Goal: Information Seeking & Learning: Learn about a topic

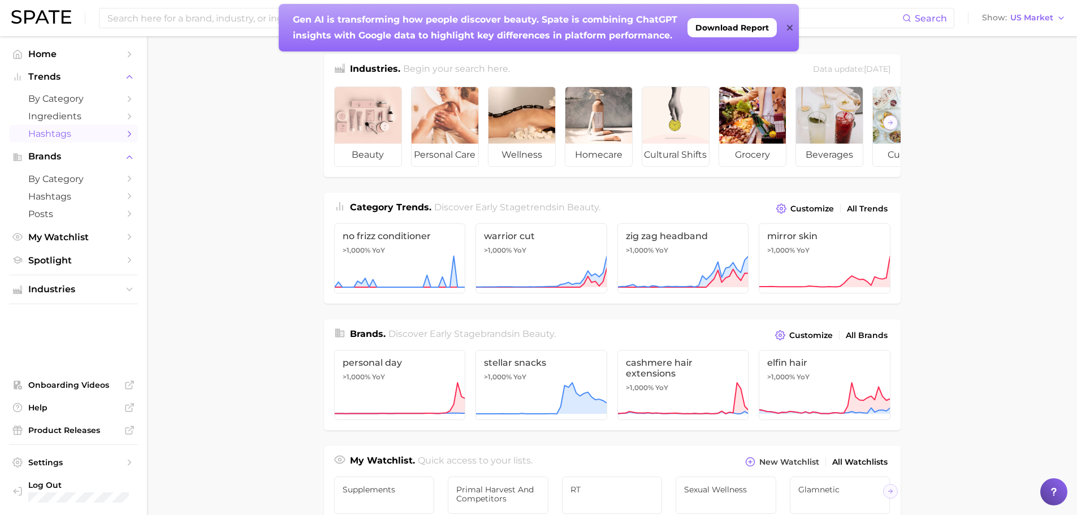
click at [51, 138] on span "Hashtags" at bounding box center [73, 133] width 90 height 11
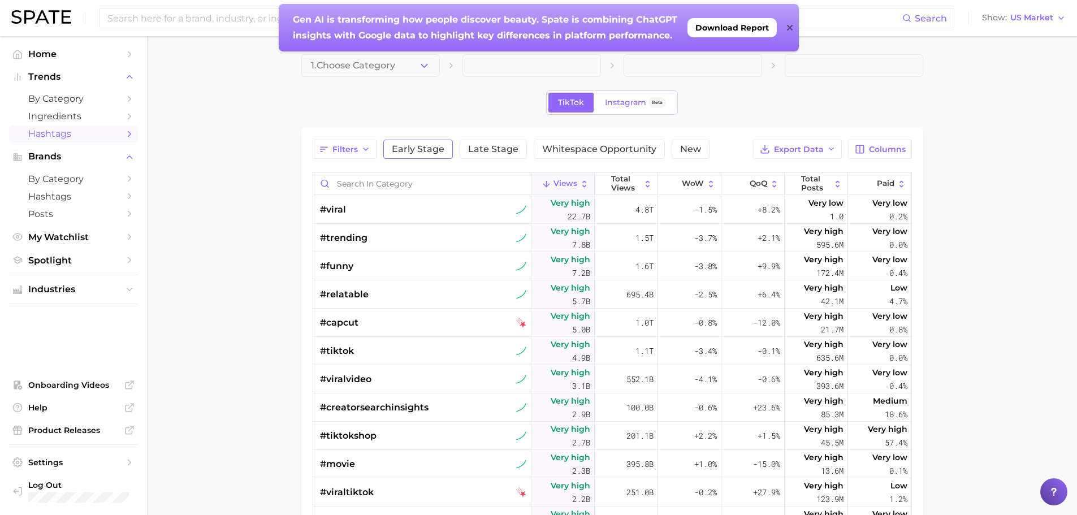
click at [402, 149] on span "Early Stage" at bounding box center [418, 149] width 53 height 9
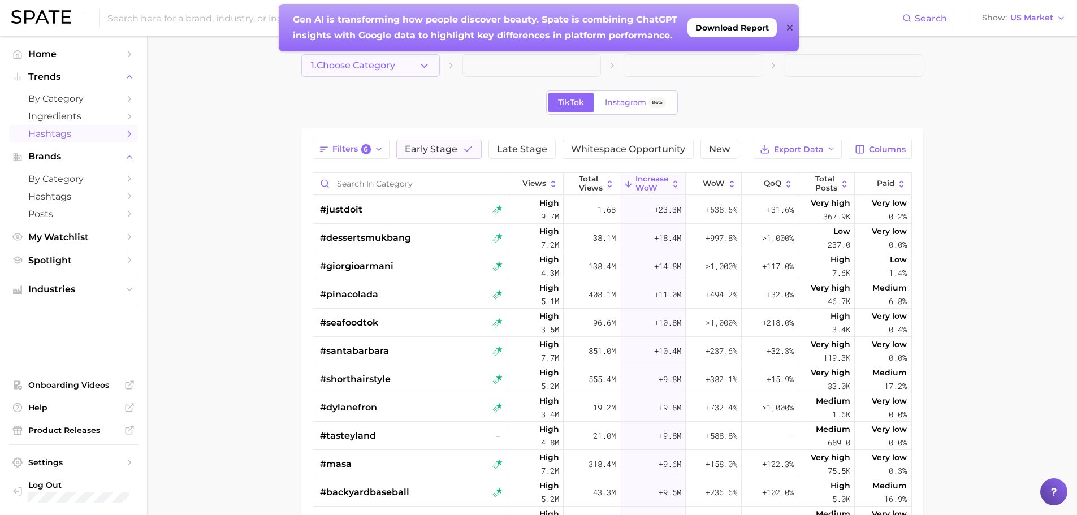
click at [346, 75] on button "1. Choose Category" at bounding box center [370, 65] width 139 height 23
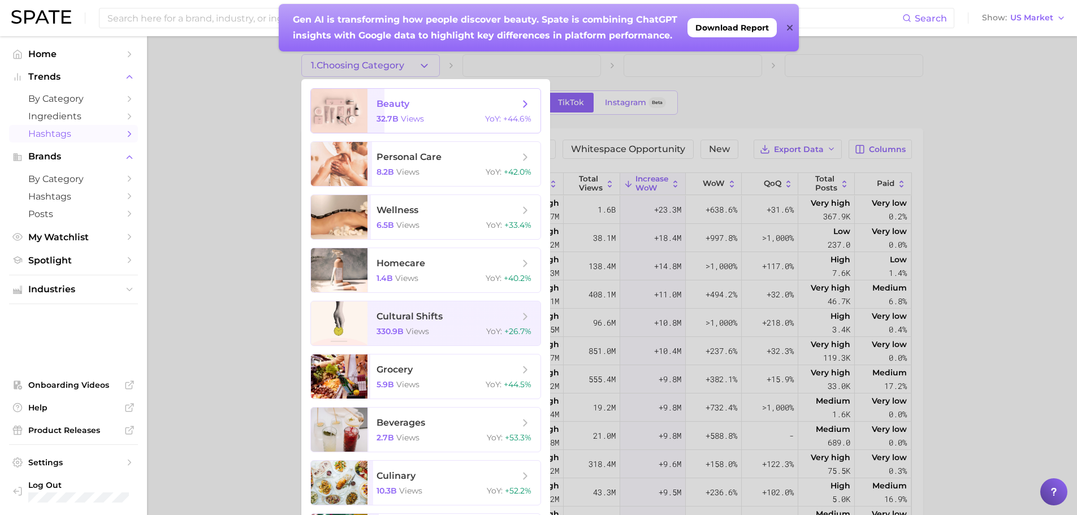
click at [399, 111] on span "beauty 32.7b views YoY : +44.6%" at bounding box center [454, 111] width 173 height 44
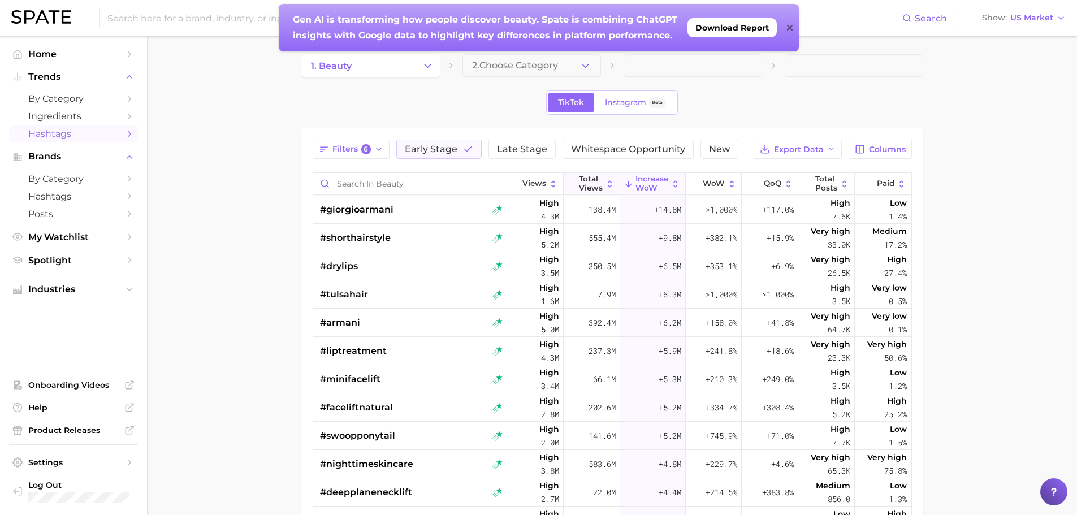
click at [590, 183] on span "Total Views" at bounding box center [591, 184] width 24 height 18
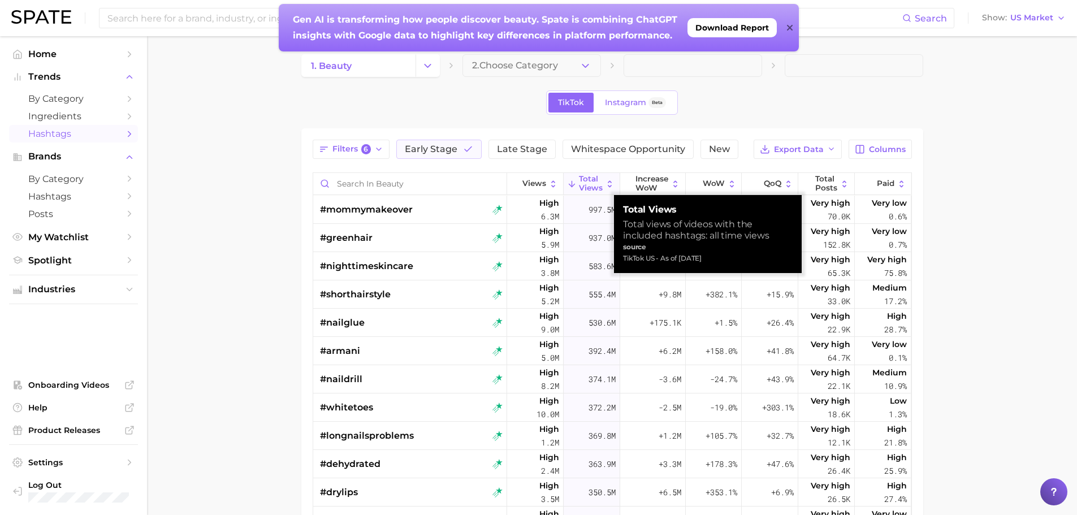
click at [590, 183] on span "Total Views" at bounding box center [591, 184] width 24 height 18
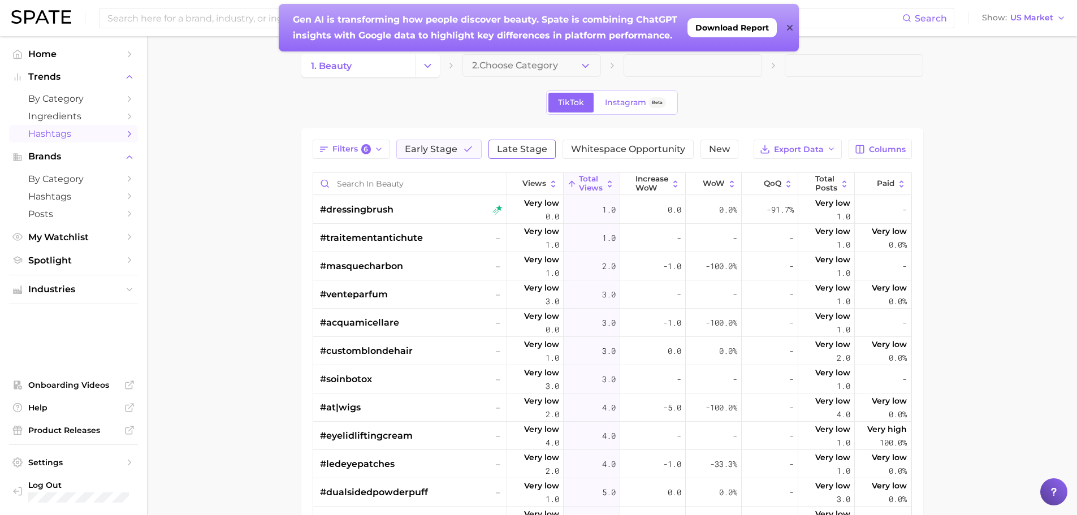
click at [518, 150] on span "Late Stage" at bounding box center [522, 149] width 50 height 9
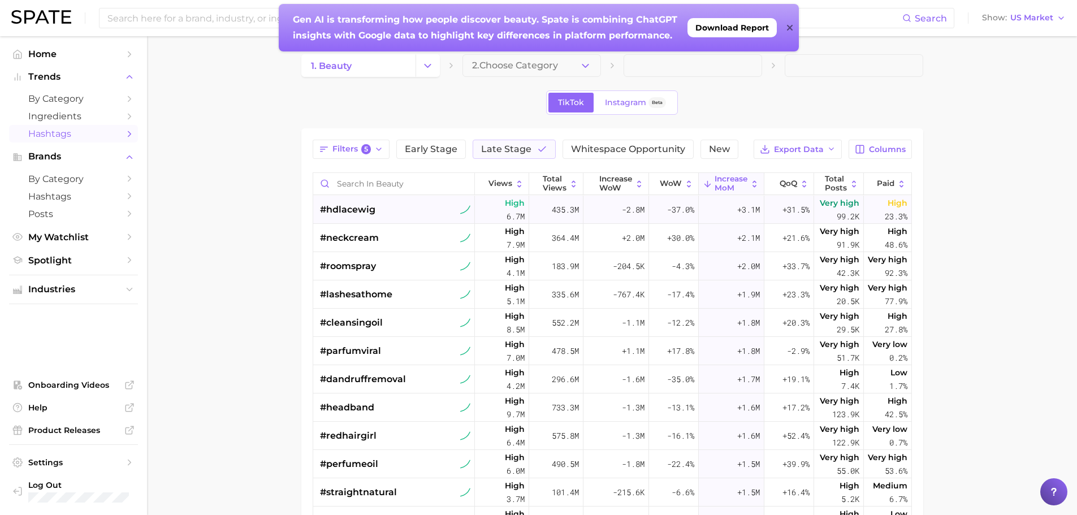
click at [400, 207] on div "#hdlacewig" at bounding box center [395, 210] width 151 height 28
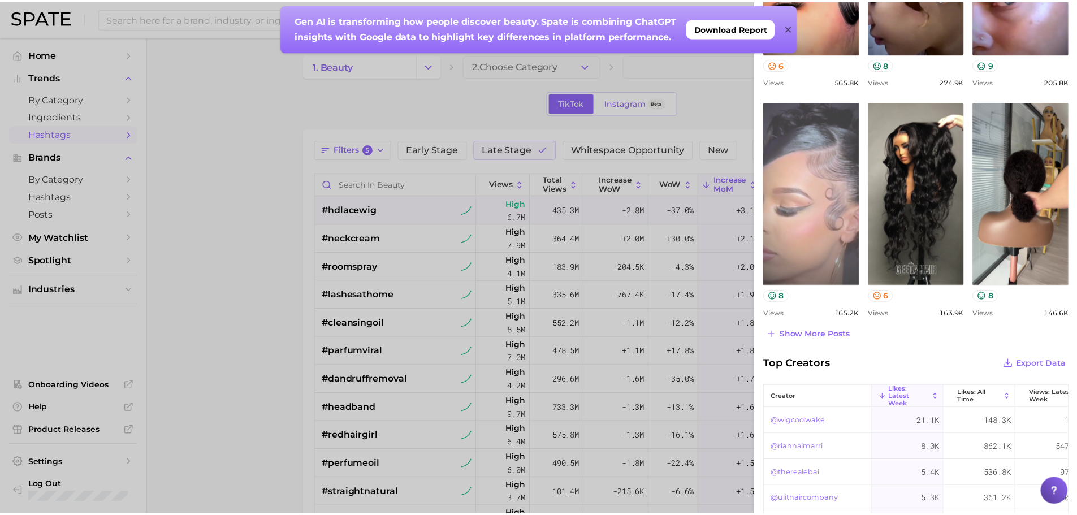
scroll to position [452, 0]
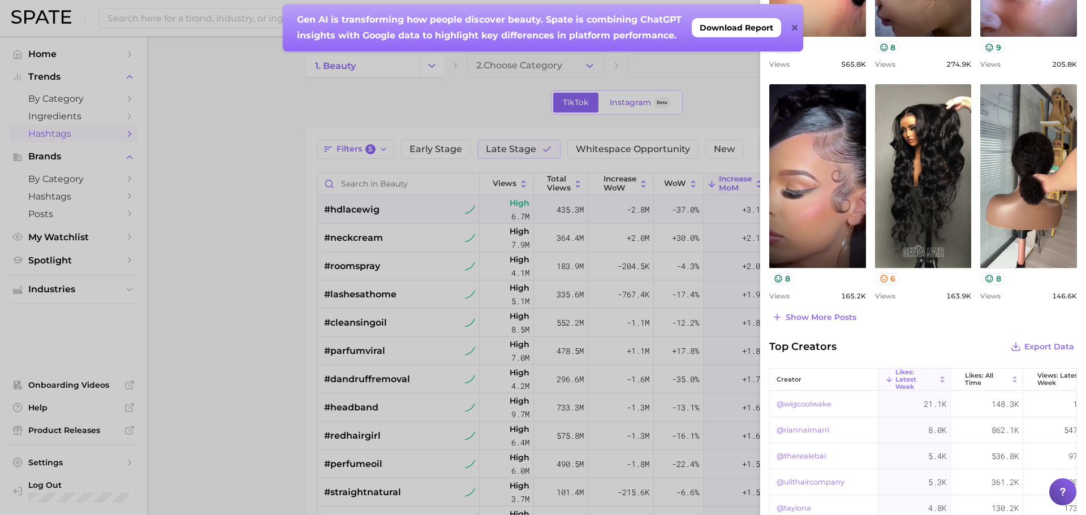
click at [791, 28] on div "Gen AI is transforming how people discover beauty. Spate is combining ChatGPT i…" at bounding box center [543, 28] width 520 height 48
click at [798, 31] on div "Gen AI is transforming how people discover beauty. Spate is combining ChatGPT i…" at bounding box center [543, 28] width 520 height 48
click at [796, 24] on icon at bounding box center [795, 27] width 6 height 9
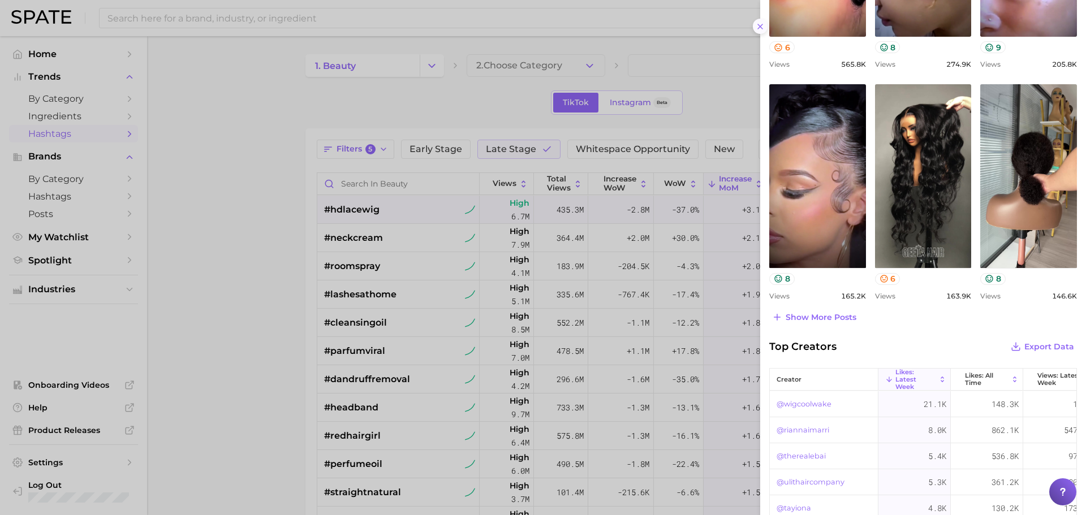
click at [758, 26] on icon at bounding box center [760, 26] width 9 height 9
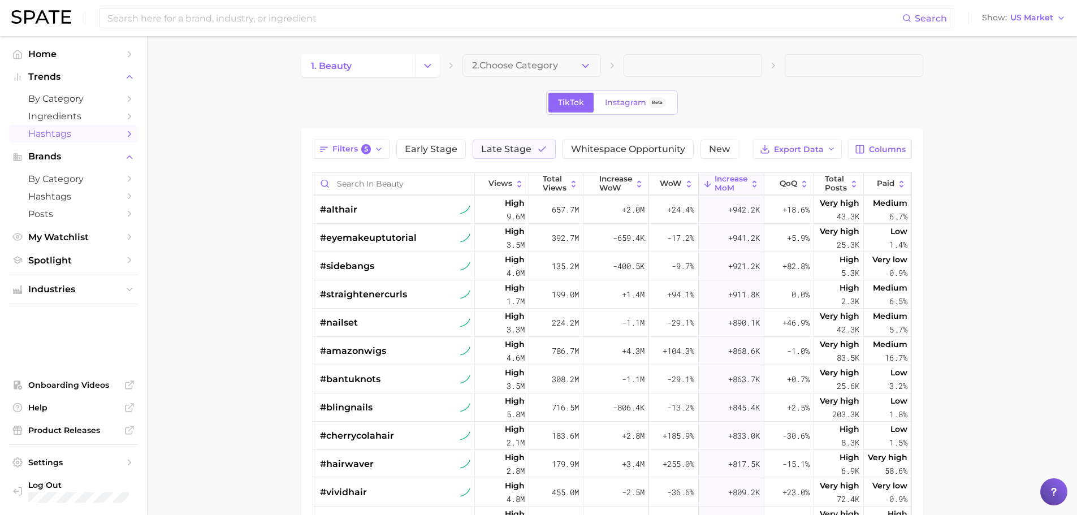
scroll to position [962, 0]
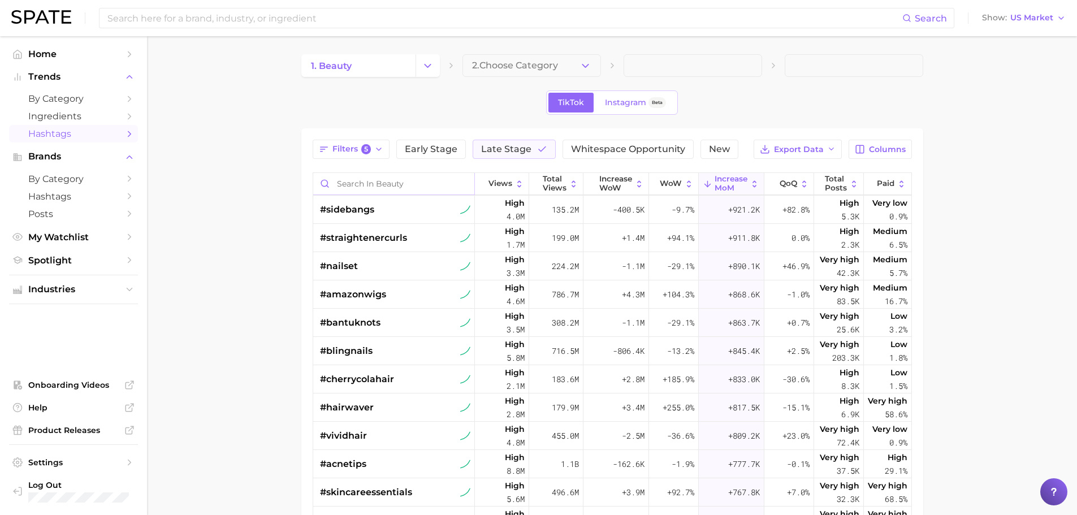
drag, startPoint x: 648, startPoint y: 157, endPoint x: 438, endPoint y: 177, distance: 210.8
click at [648, 157] on button "Whitespace Opportunity" at bounding box center [628, 149] width 131 height 19
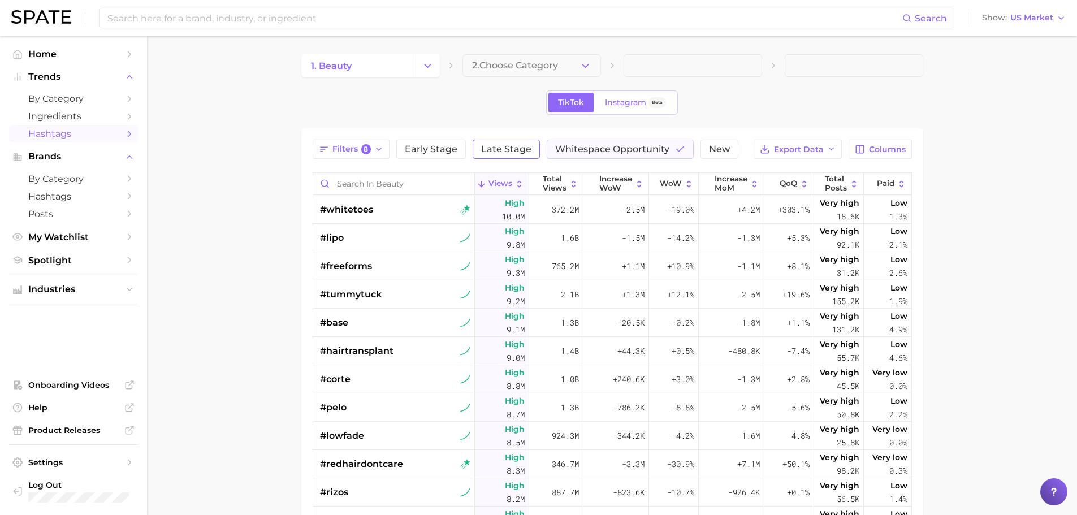
click at [495, 145] on span "Late Stage" at bounding box center [506, 149] width 50 height 9
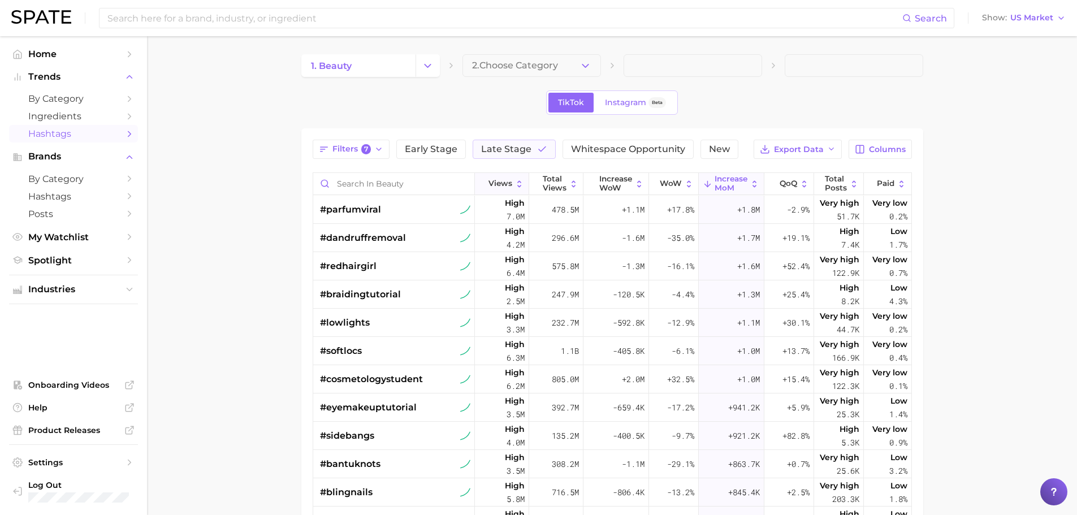
click at [501, 177] on button "Views" at bounding box center [502, 184] width 54 height 22
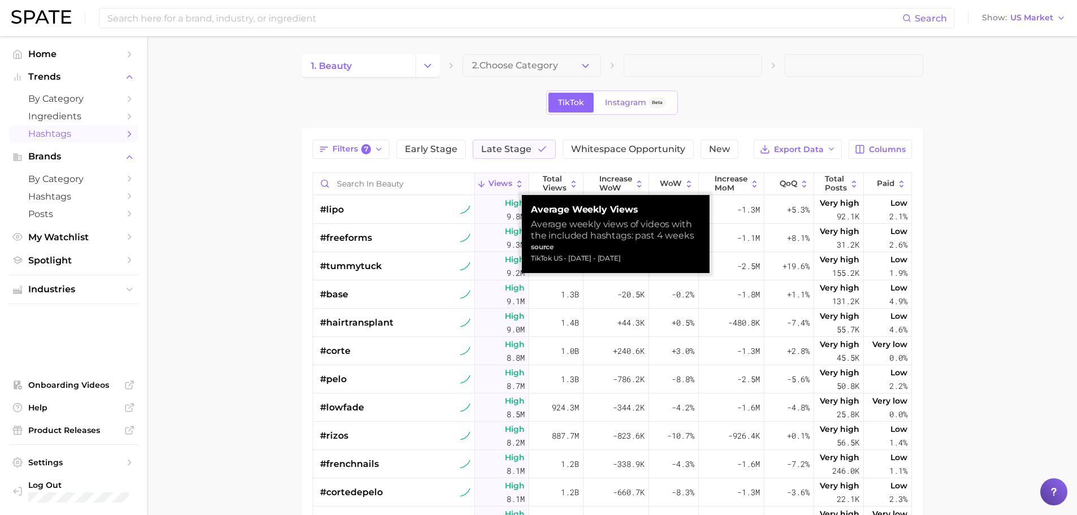
click at [501, 177] on button "Views" at bounding box center [502, 184] width 54 height 22
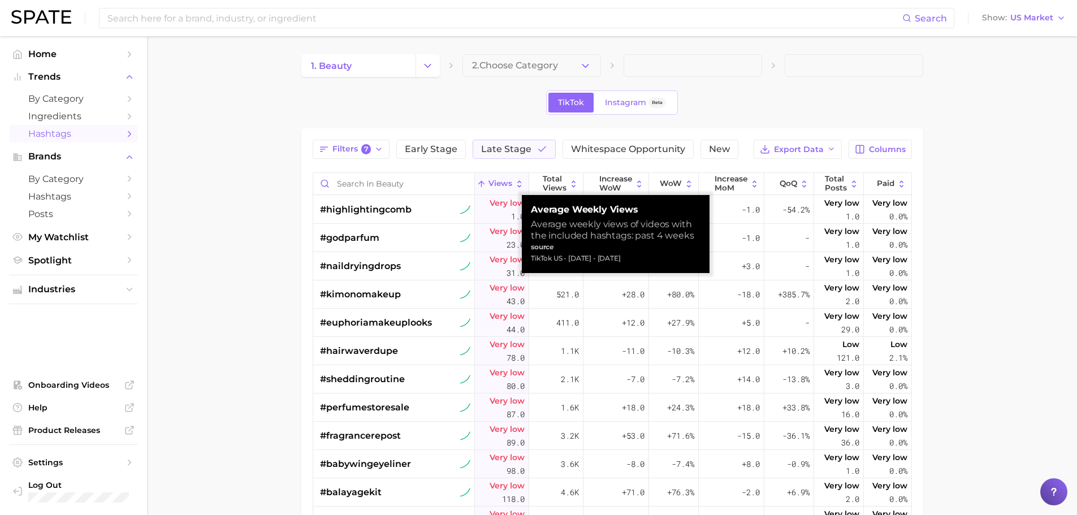
click at [501, 177] on button "Views" at bounding box center [502, 184] width 54 height 22
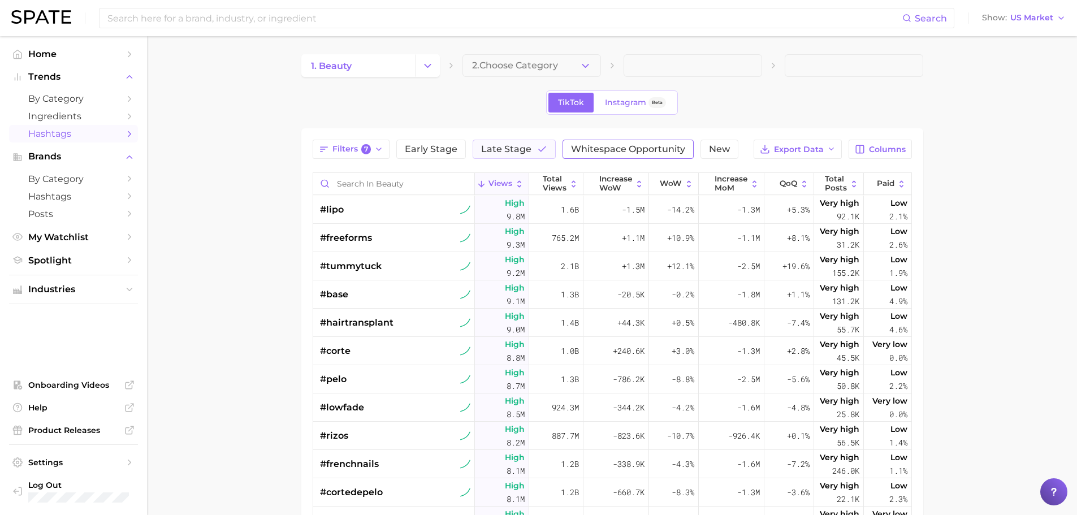
click at [606, 148] on span "Whitespace Opportunity" at bounding box center [628, 149] width 114 height 9
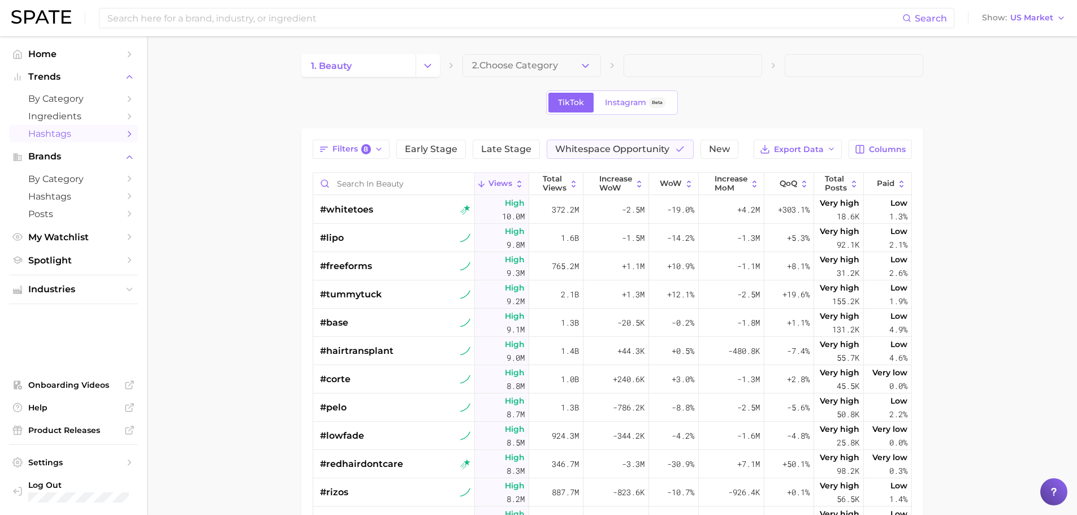
click at [501, 180] on span "Views" at bounding box center [501, 183] width 24 height 9
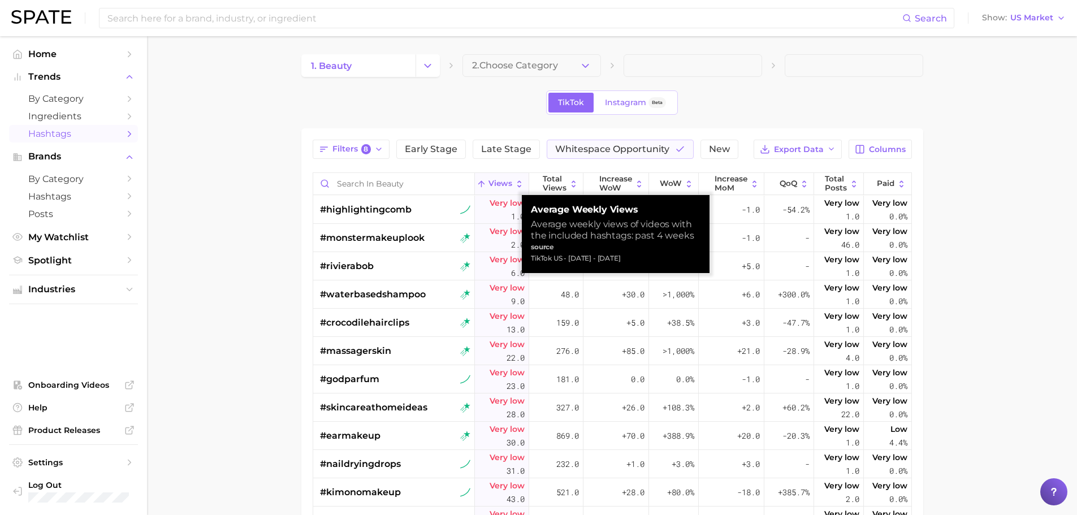
click at [501, 180] on span "Views" at bounding box center [501, 183] width 24 height 9
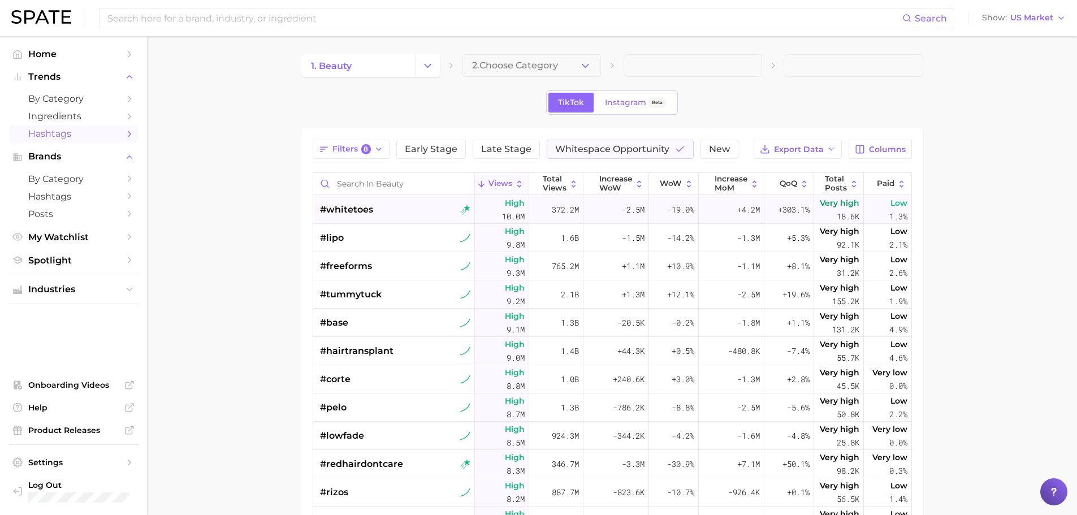
click at [388, 204] on div "#whitetoes" at bounding box center [395, 210] width 151 height 28
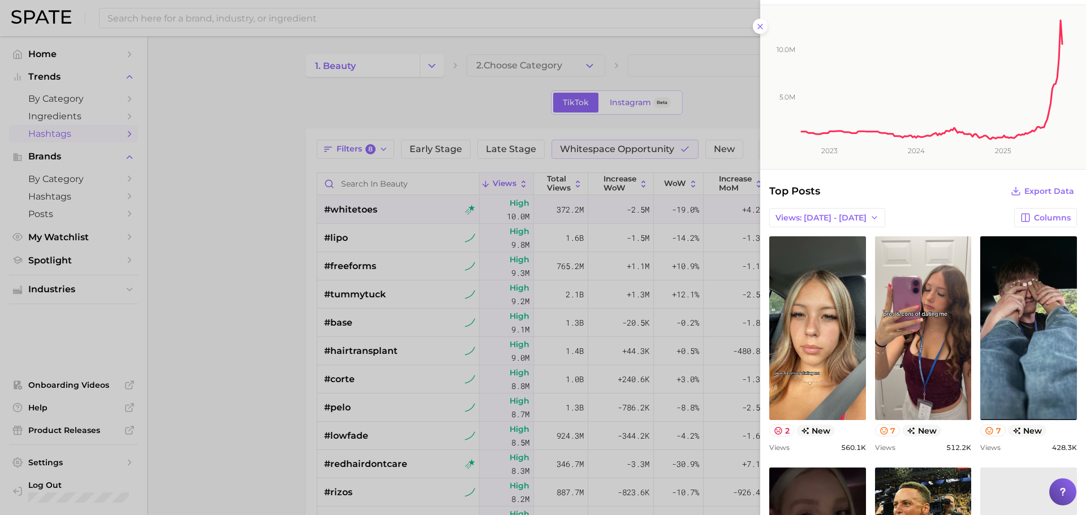
scroll to position [170, 0]
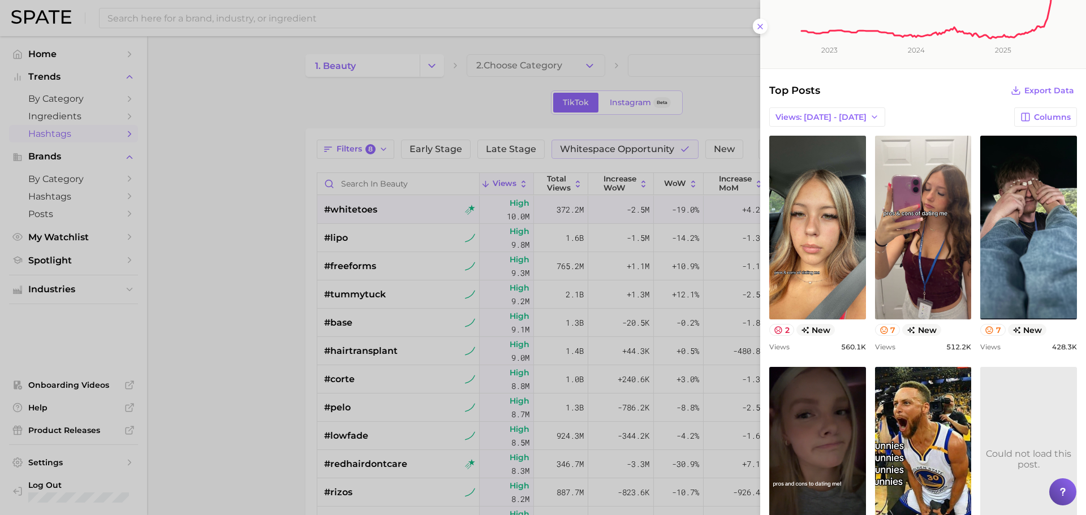
click at [758, 23] on icon at bounding box center [760, 26] width 9 height 9
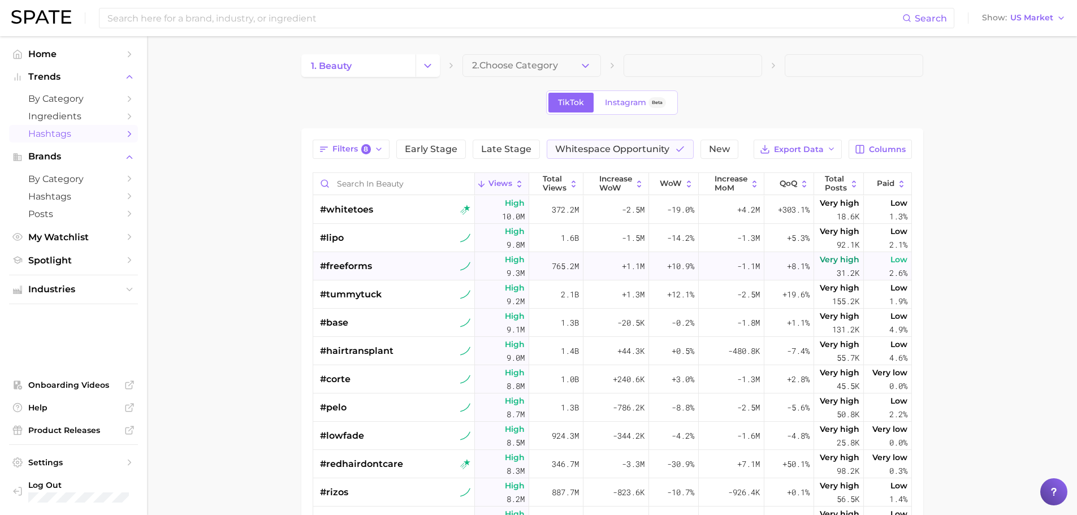
click at [405, 262] on div "#freeforms" at bounding box center [395, 266] width 151 height 28
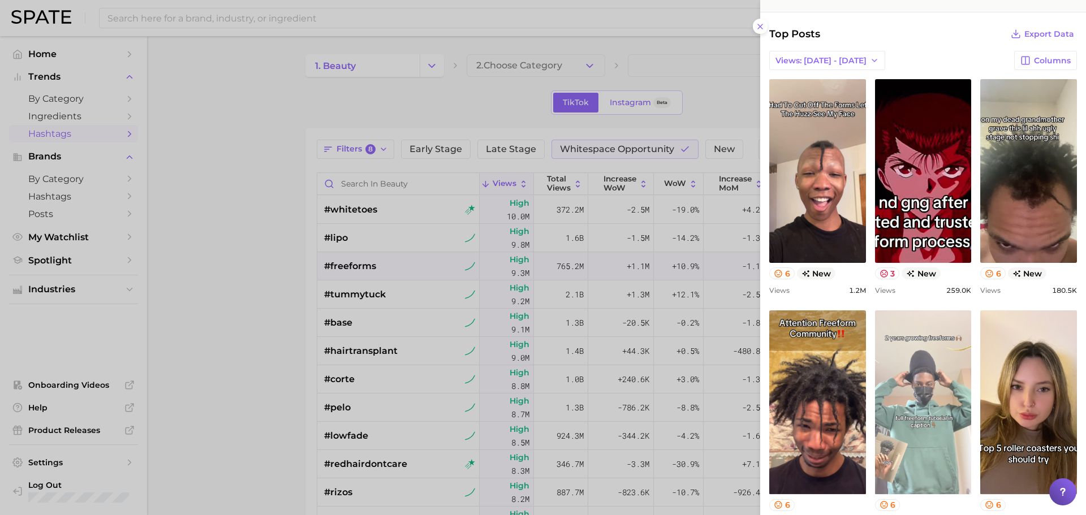
scroll to position [0, 0]
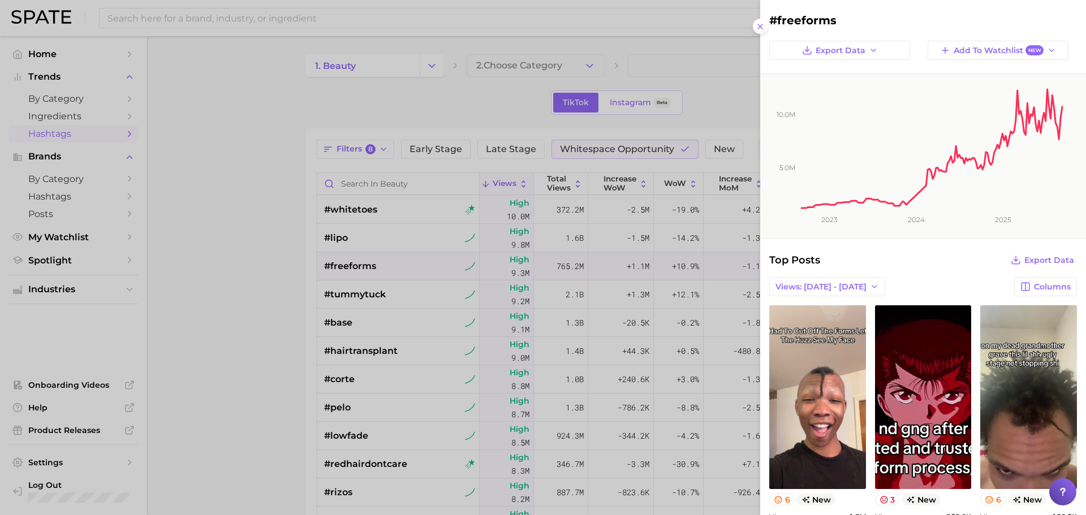
click at [757, 28] on icon at bounding box center [760, 26] width 9 height 9
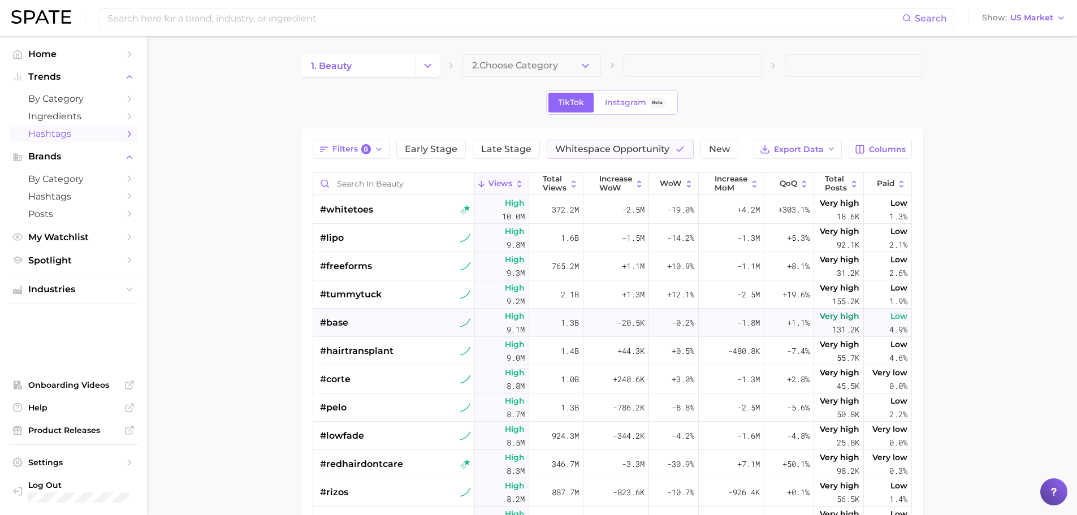
drag, startPoint x: 403, startPoint y: 320, endPoint x: 409, endPoint y: 317, distance: 6.3
click at [403, 320] on div "#base" at bounding box center [395, 323] width 151 height 28
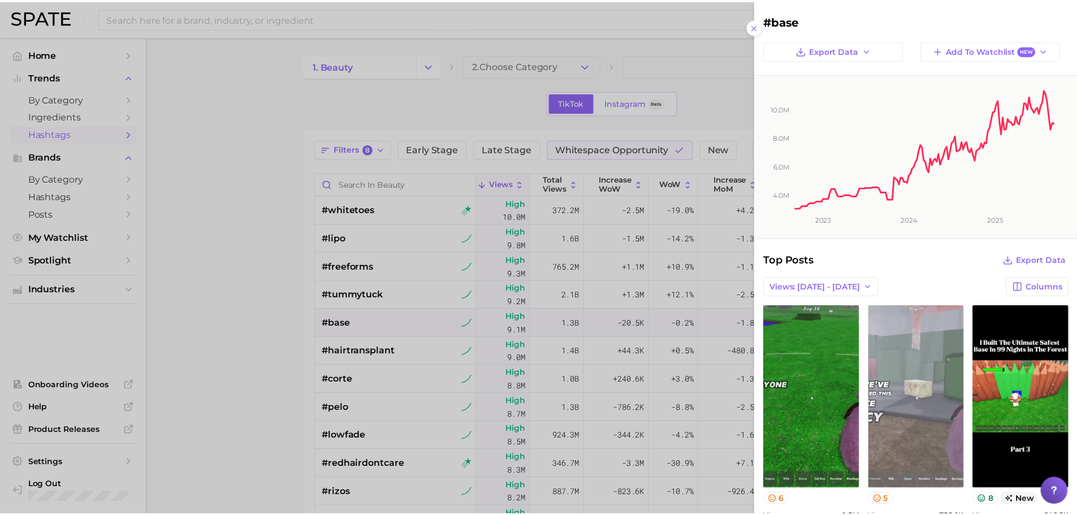
scroll to position [57, 0]
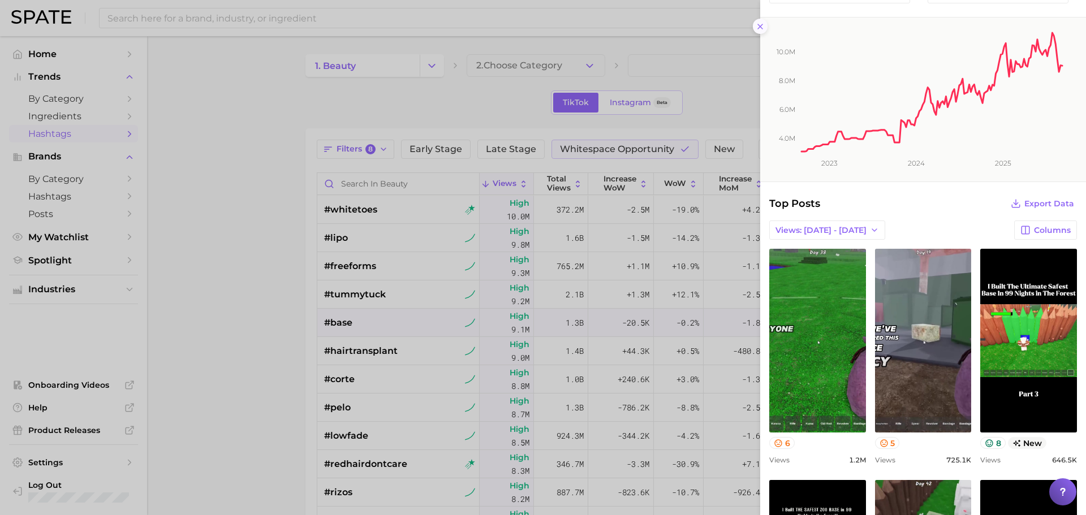
click at [757, 29] on icon at bounding box center [760, 26] width 9 height 9
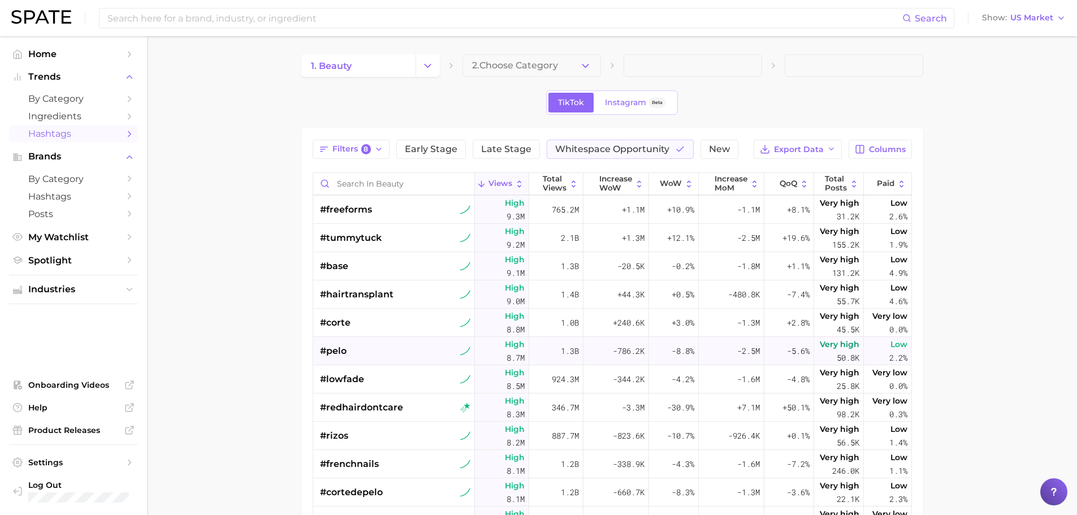
click at [352, 344] on div "#pelo" at bounding box center [395, 351] width 151 height 28
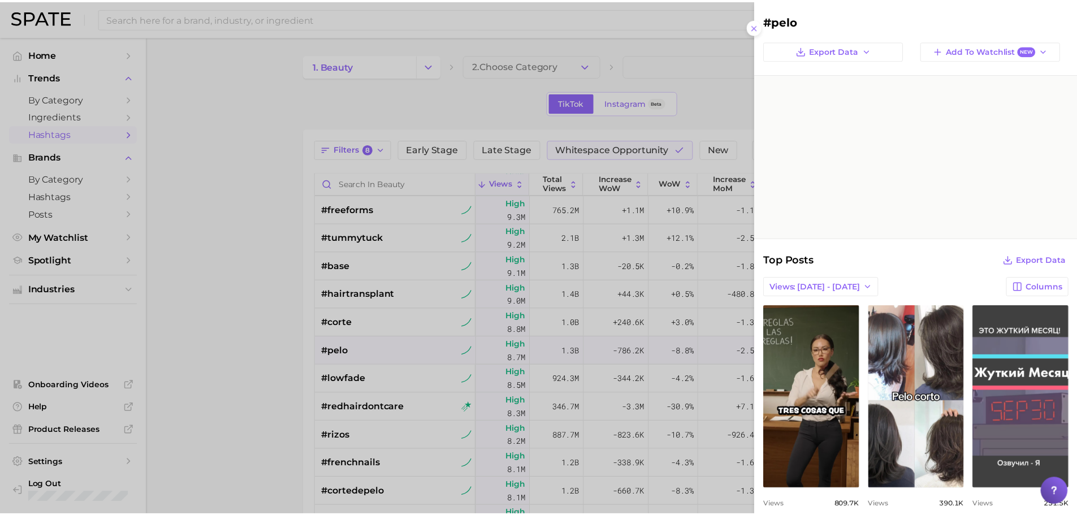
scroll to position [0, 0]
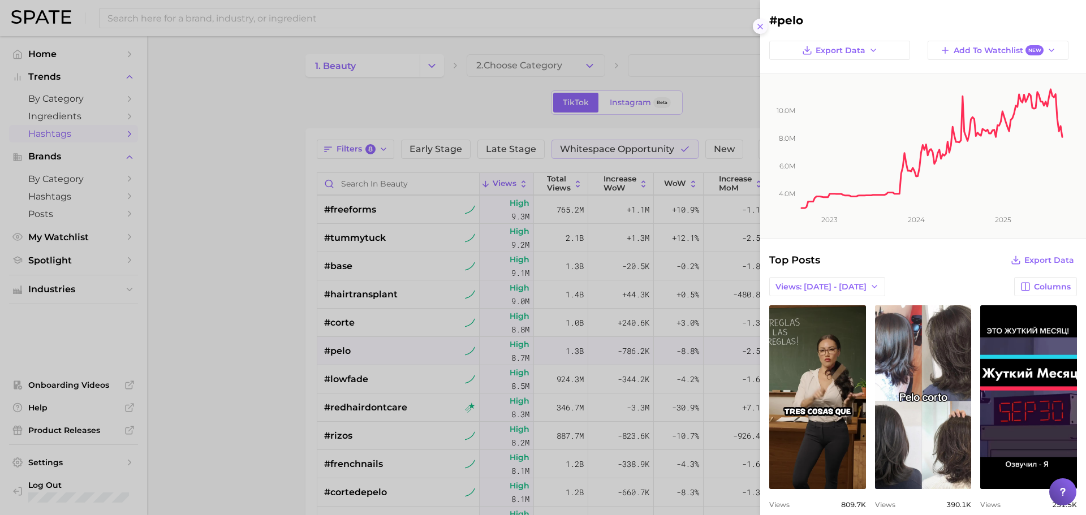
click at [760, 25] on icon at bounding box center [760, 26] width 9 height 9
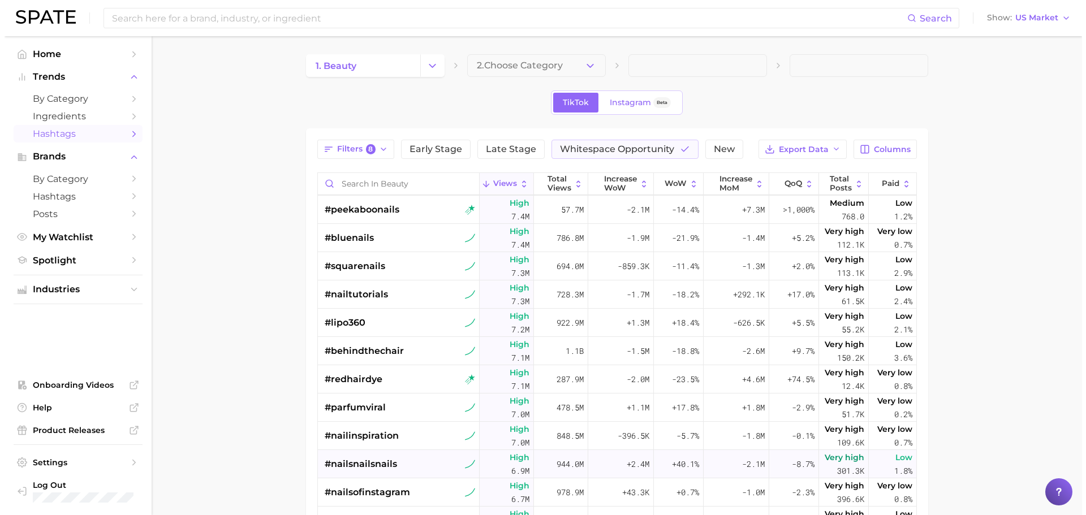
scroll to position [509, 0]
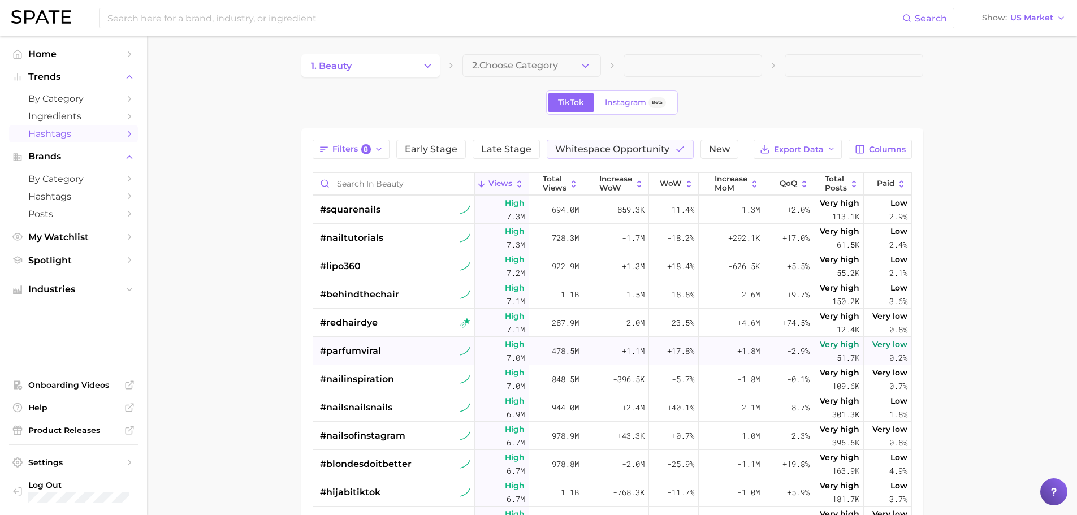
click at [393, 341] on div "#parfumviral" at bounding box center [395, 351] width 151 height 28
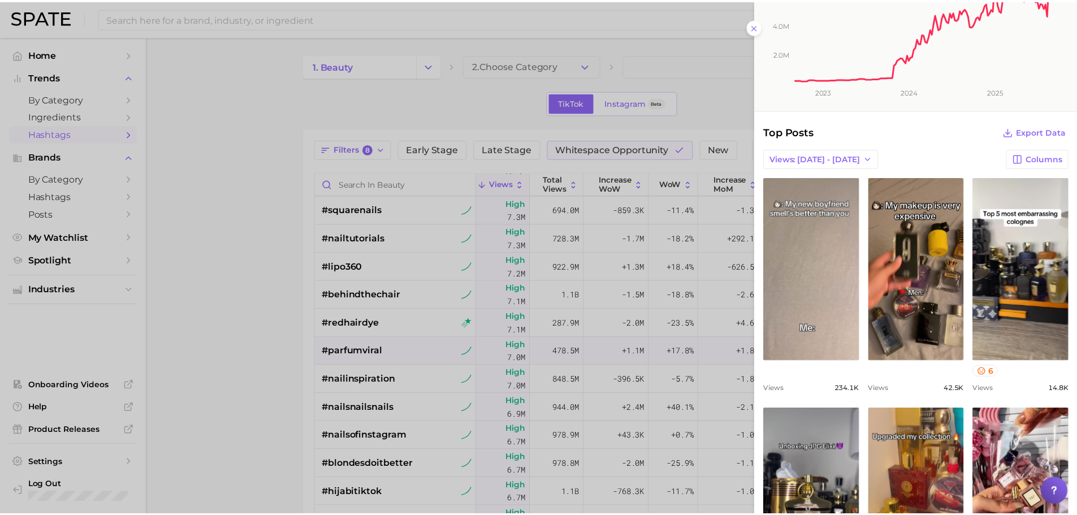
scroll to position [170, 0]
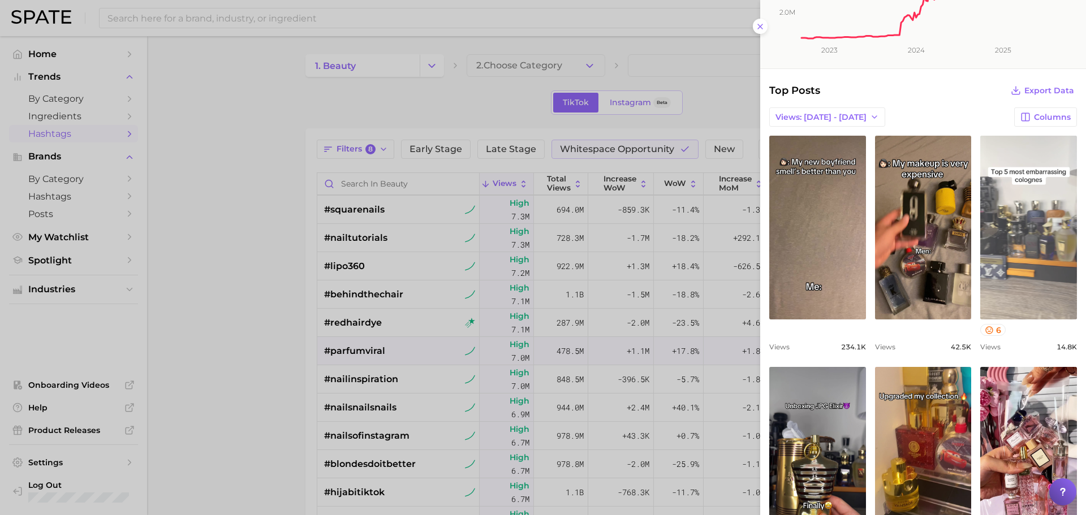
click at [1021, 234] on link "view post on TikTok" at bounding box center [1028, 228] width 97 height 184
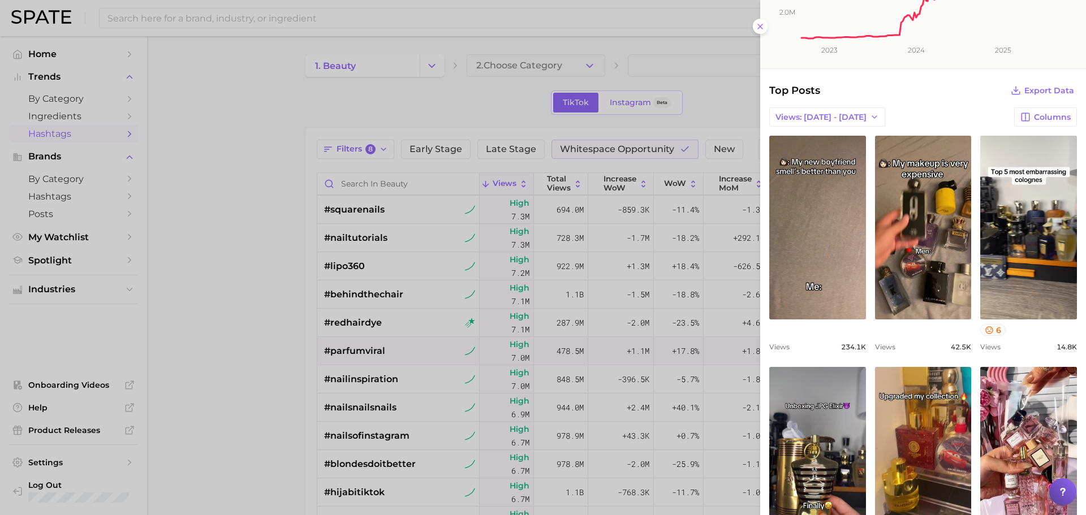
click at [572, 244] on div at bounding box center [543, 257] width 1086 height 515
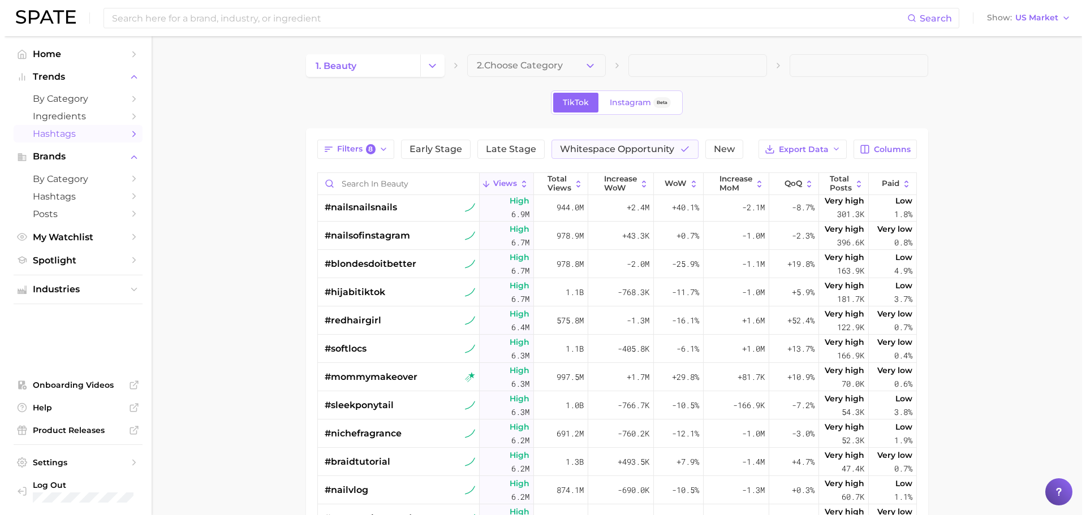
scroll to position [735, 0]
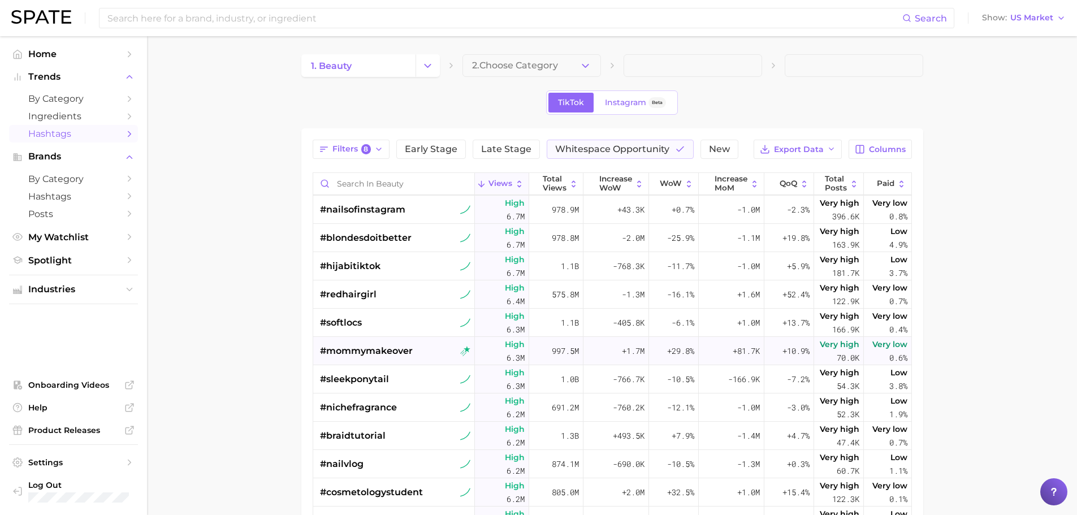
click at [402, 363] on div "#mommymakeover" at bounding box center [366, 351] width 93 height 28
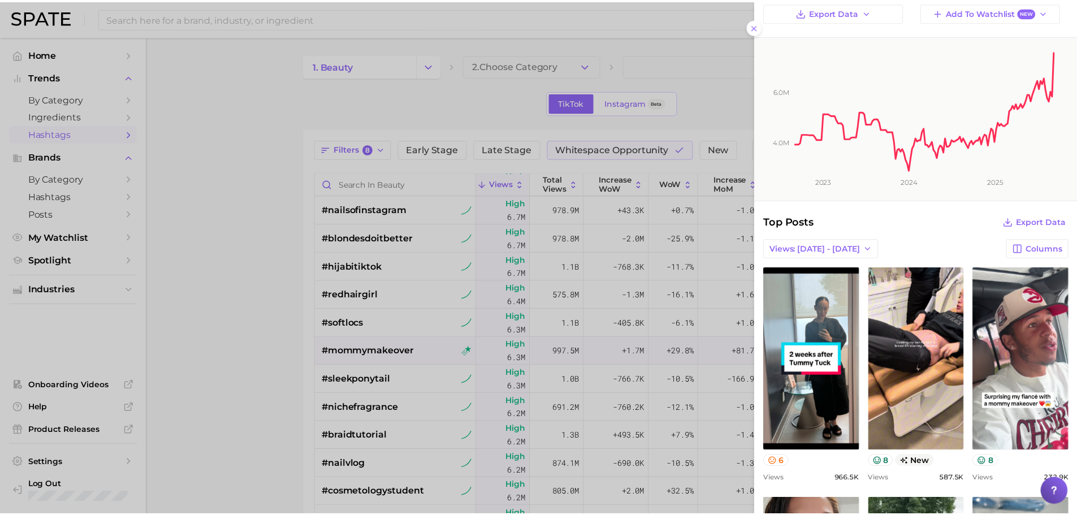
scroll to position [0, 0]
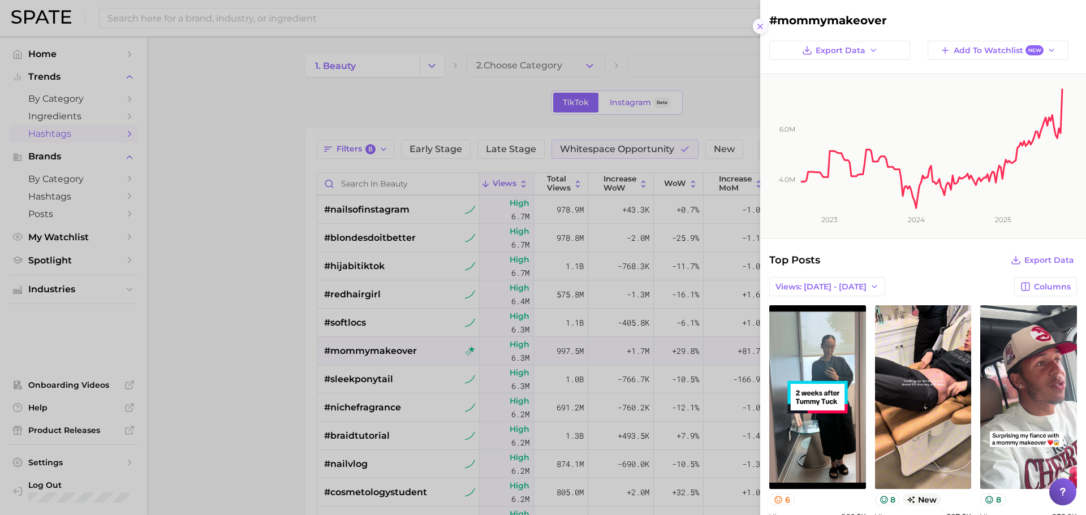
click at [763, 27] on icon at bounding box center [760, 26] width 9 height 9
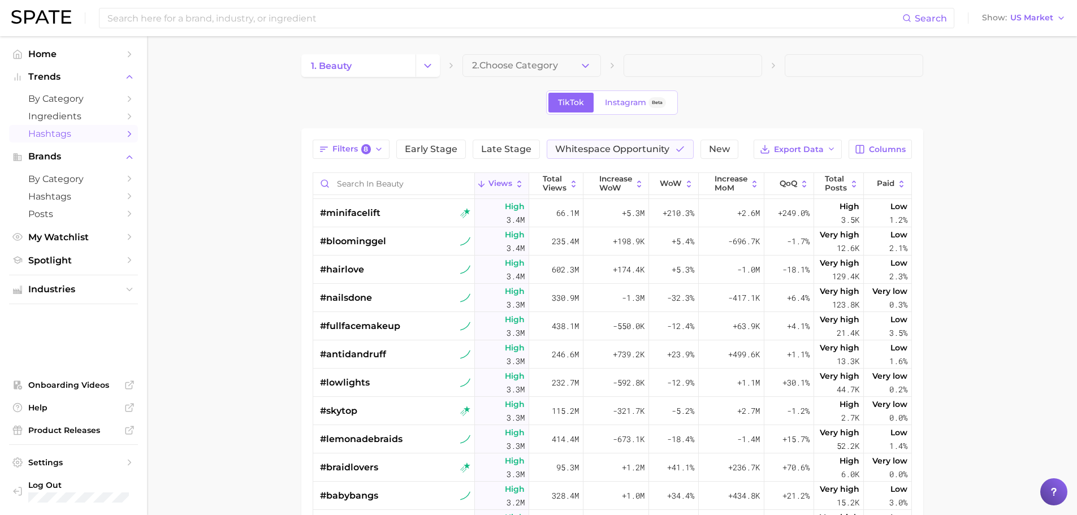
scroll to position [2545, 0]
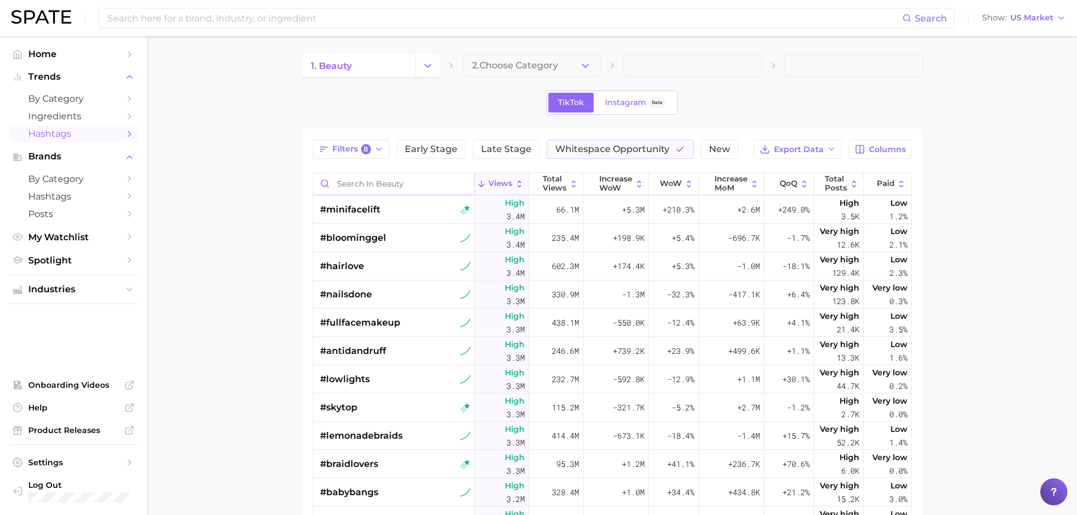
click at [347, 183] on input "Search in beauty" at bounding box center [394, 183] width 162 height 21
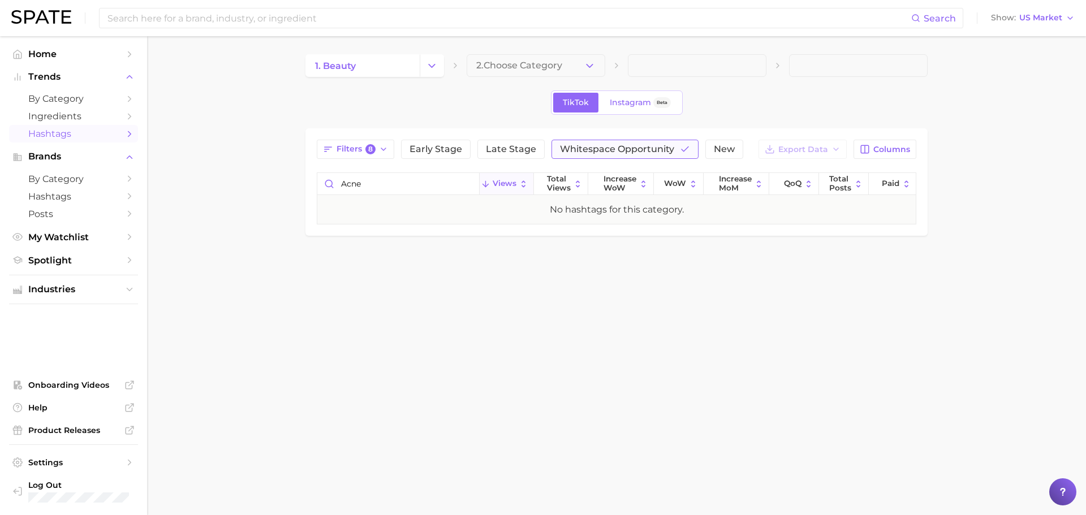
click at [564, 153] on span "Whitespace Opportunity" at bounding box center [617, 149] width 114 height 9
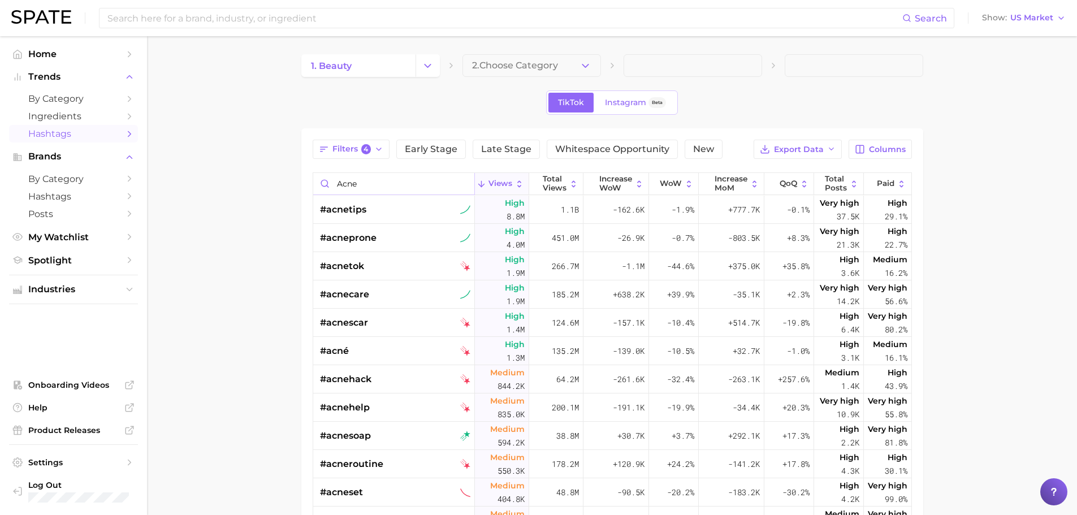
click at [385, 180] on input "acne" at bounding box center [394, 183] width 162 height 21
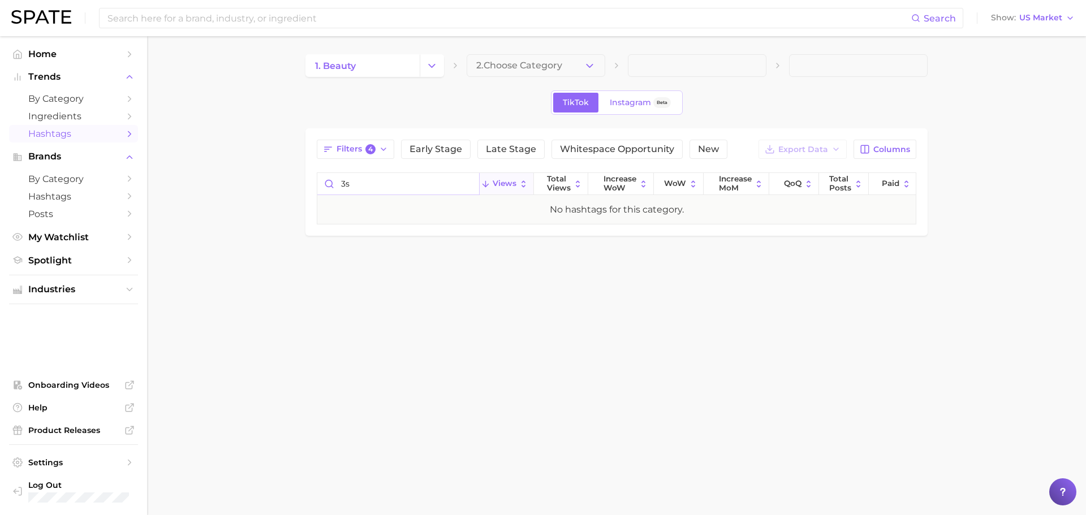
type input "3"
type input "hooded"
click at [597, 154] on button "Whitespace Opportunity" at bounding box center [616, 149] width 131 height 19
click at [470, 184] on input "hooded" at bounding box center [398, 183] width 162 height 21
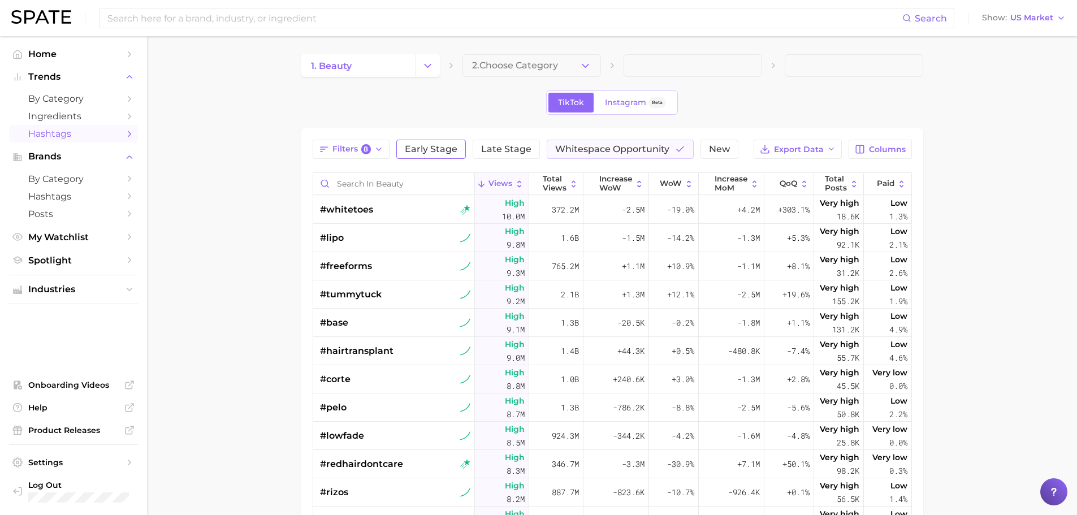
click at [430, 152] on span "Early Stage" at bounding box center [431, 149] width 53 height 9
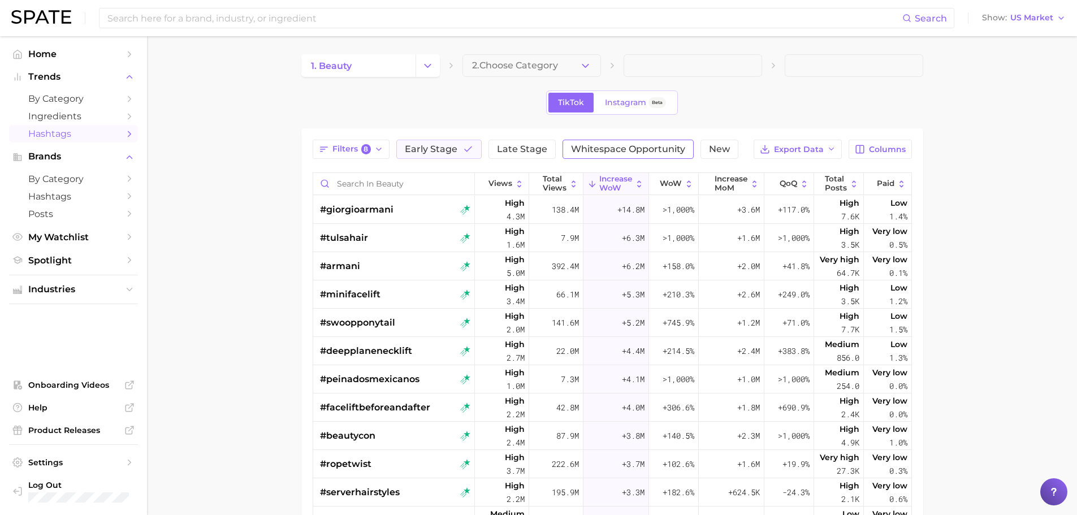
click at [630, 148] on span "Whitespace Opportunity" at bounding box center [628, 149] width 114 height 9
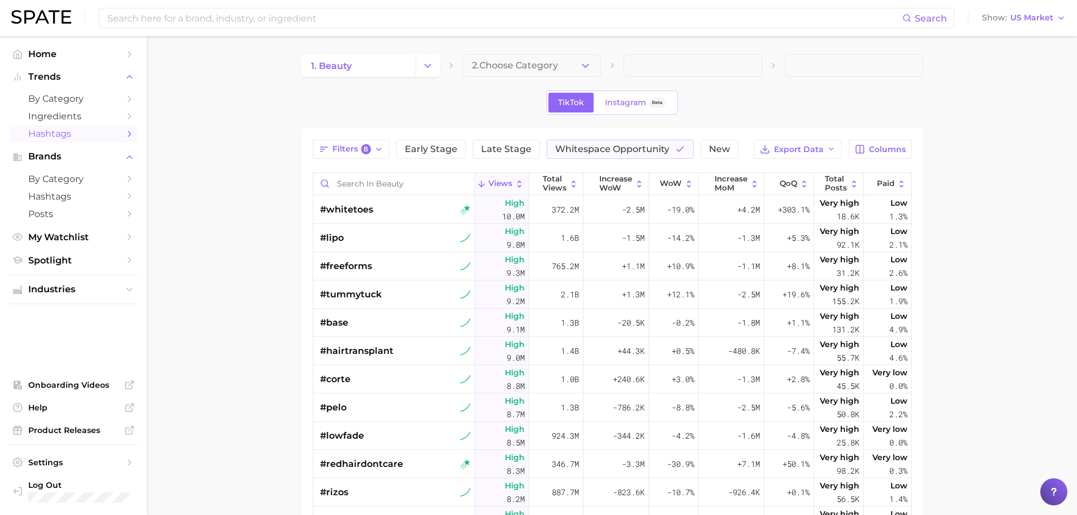
click at [696, 148] on div "Filters 8 Early Stage Late Stage Whitespace Opportunity New" at bounding box center [526, 149] width 426 height 19
click at [713, 153] on span "New" at bounding box center [719, 149] width 21 height 9
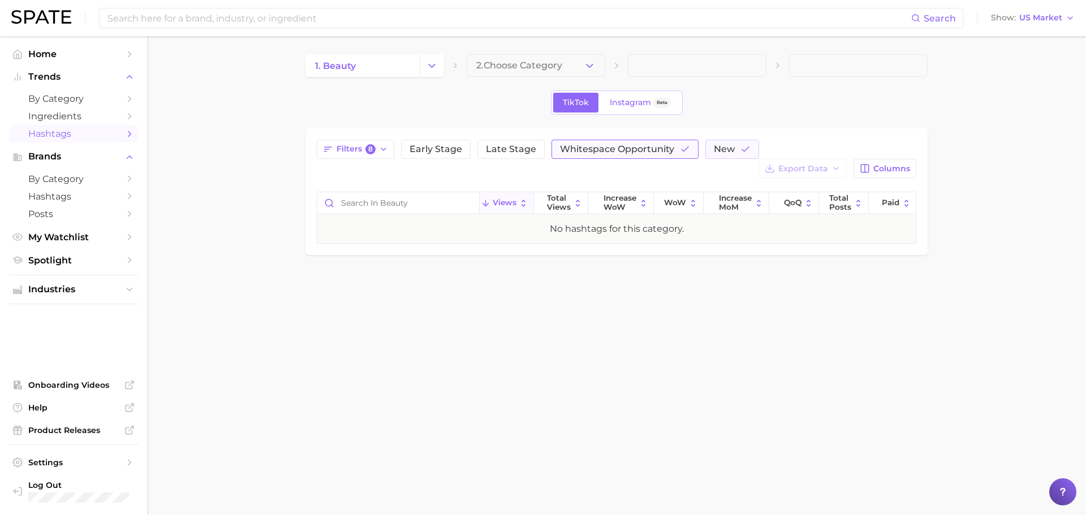
click at [685, 150] on icon "button" at bounding box center [685, 149] width 10 height 10
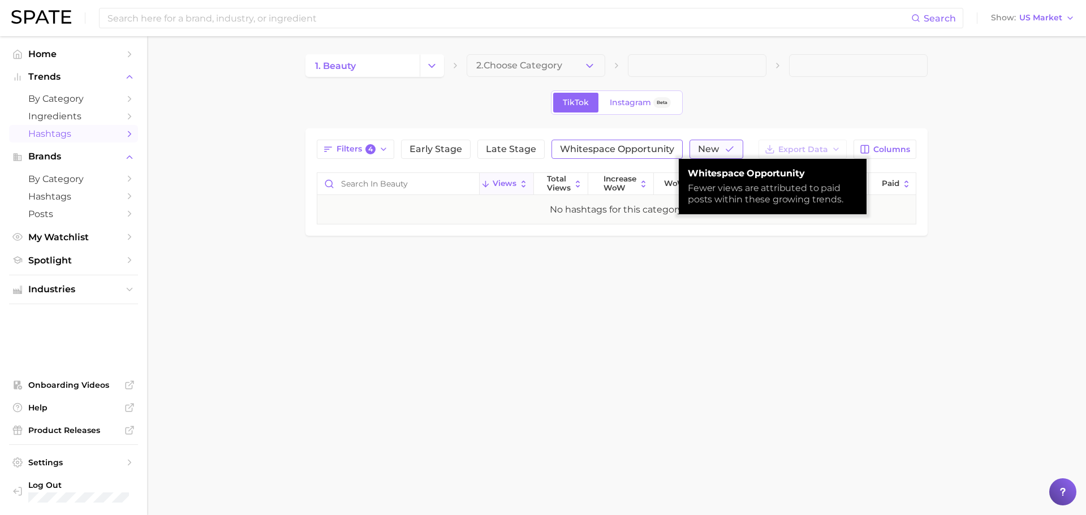
click at [703, 150] on span "New" at bounding box center [708, 149] width 21 height 9
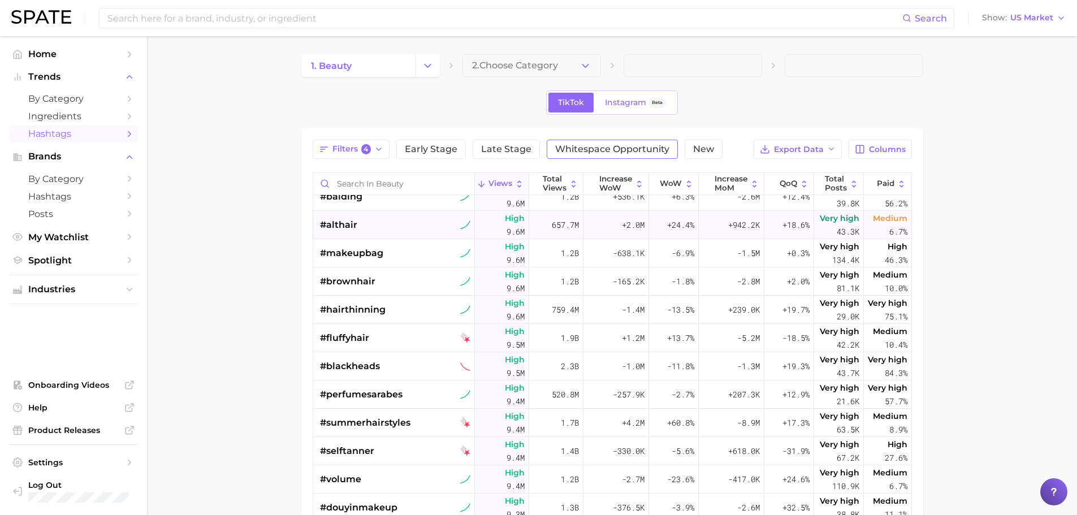
scroll to position [735, 0]
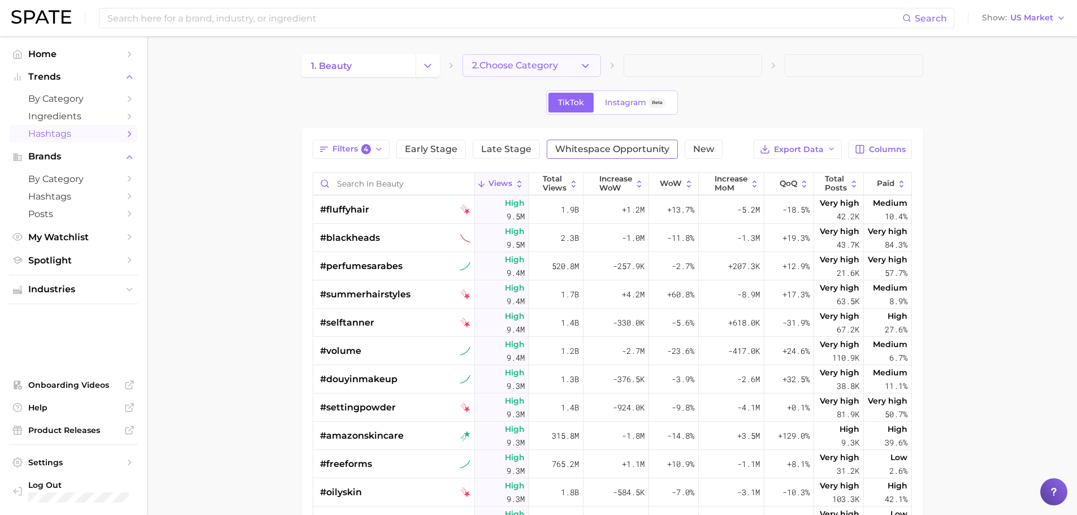
click at [564, 68] on button "2. Choose Category" at bounding box center [532, 65] width 139 height 23
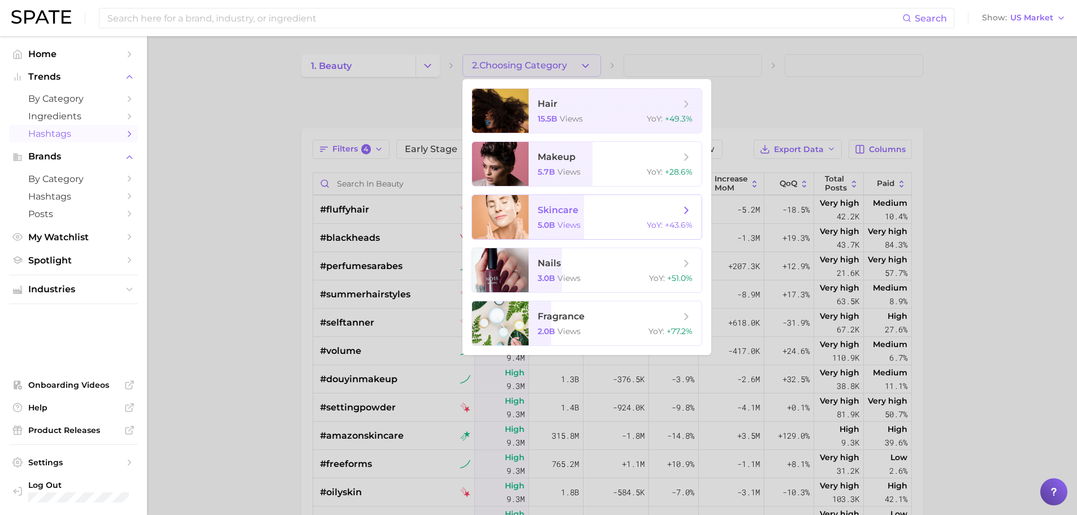
click at [575, 210] on span "skincare" at bounding box center [558, 210] width 41 height 11
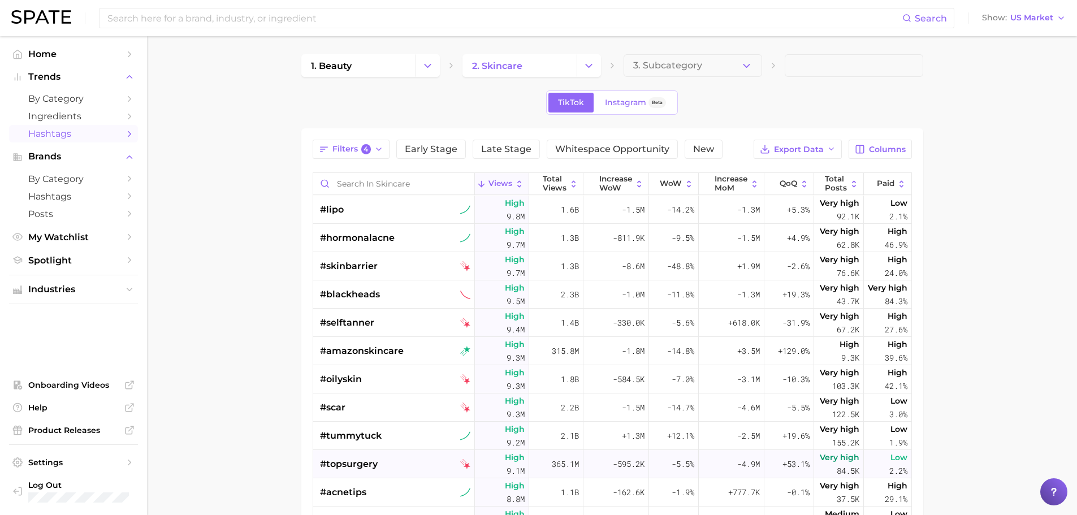
click at [382, 459] on div "#topsurgery" at bounding box center [395, 464] width 151 height 28
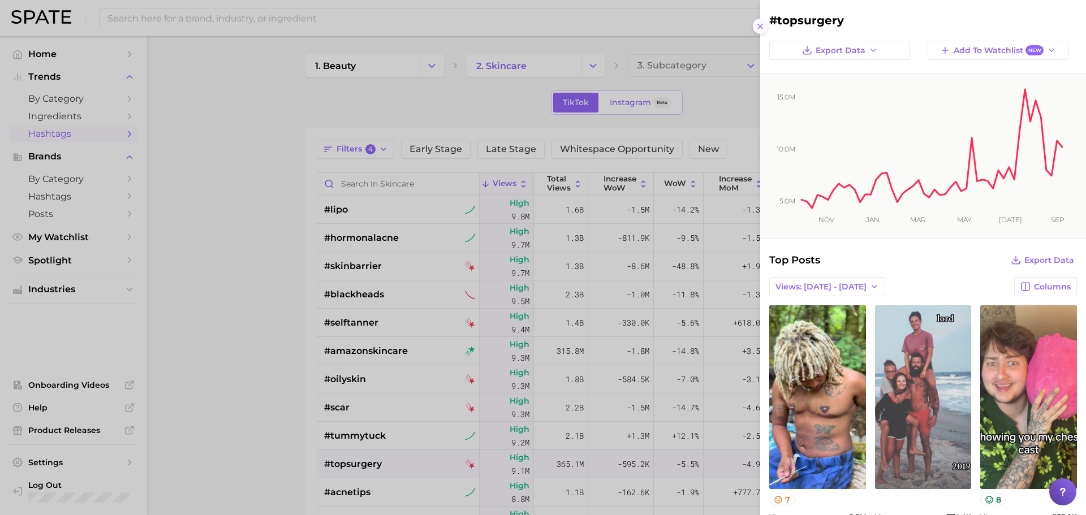
click at [760, 28] on icon at bounding box center [760, 26] width 9 height 9
